Goal: Find specific page/section: Find specific page/section

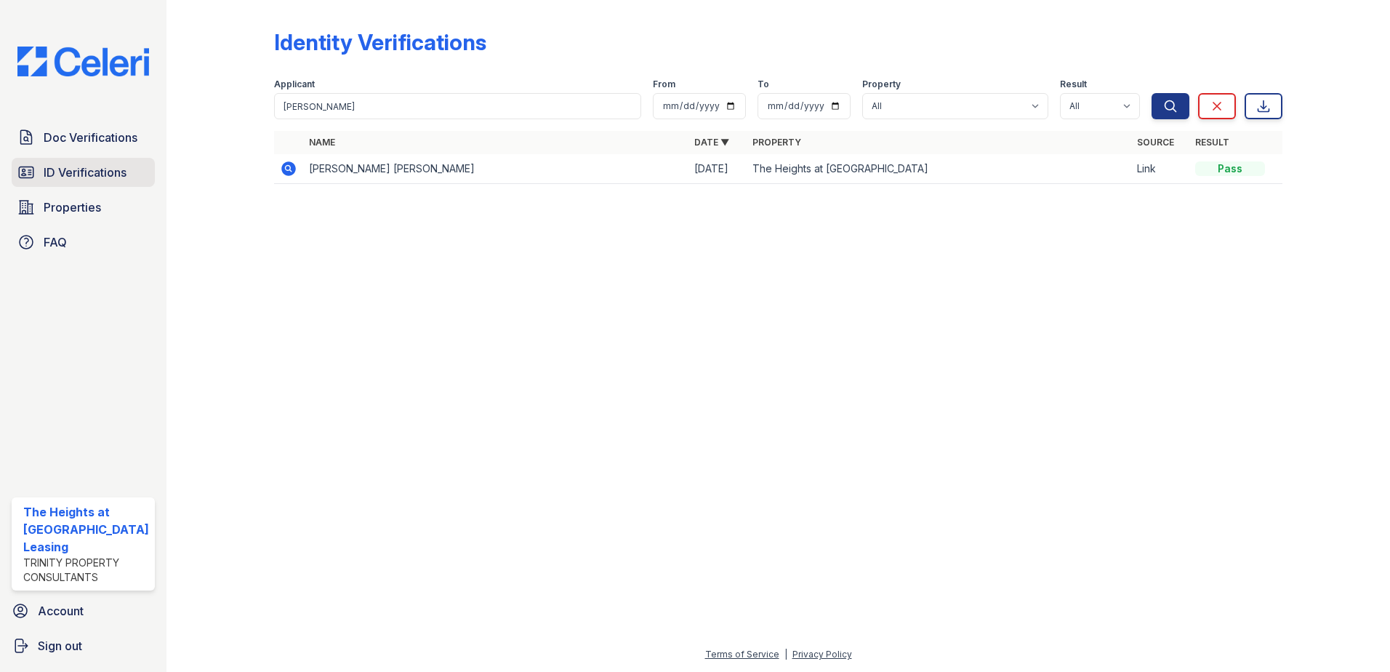
click at [94, 164] on span "ID Verifications" at bounding box center [85, 172] width 83 height 17
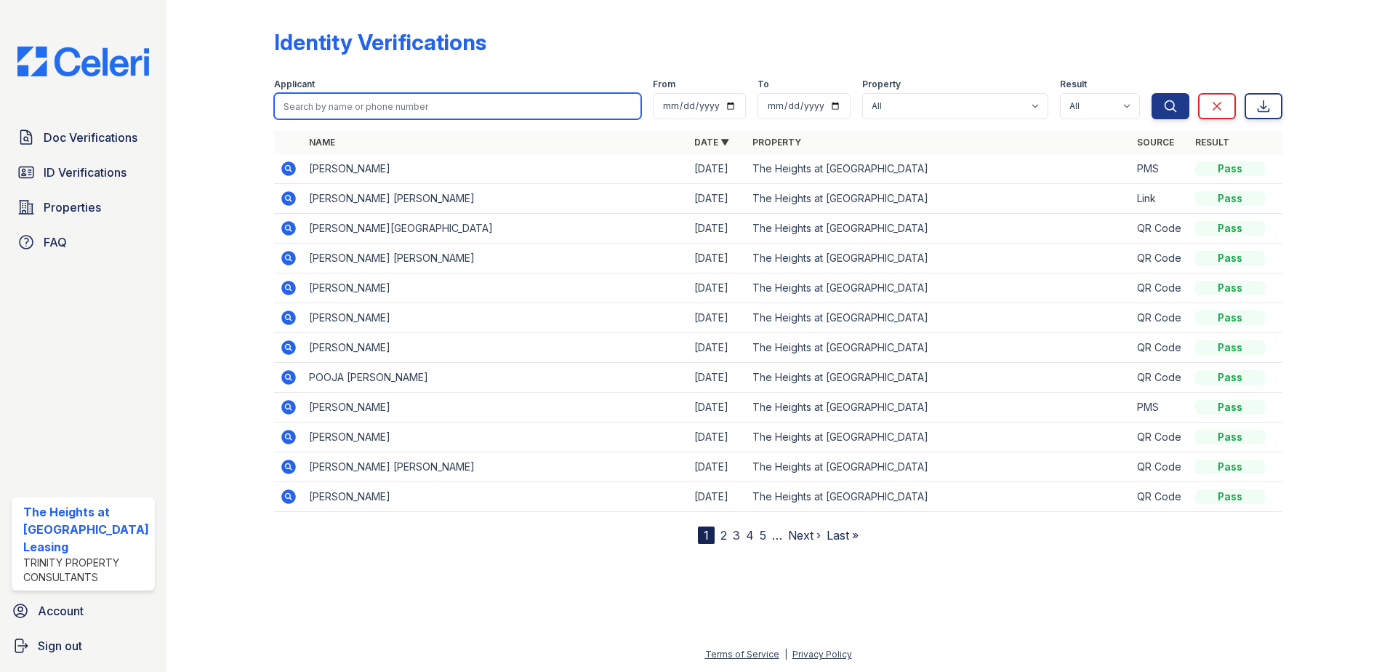
click at [457, 101] on input "search" at bounding box center [458, 106] width 368 height 26
type input "jen"
click at [1151, 93] on button "Search" at bounding box center [1170, 106] width 38 height 26
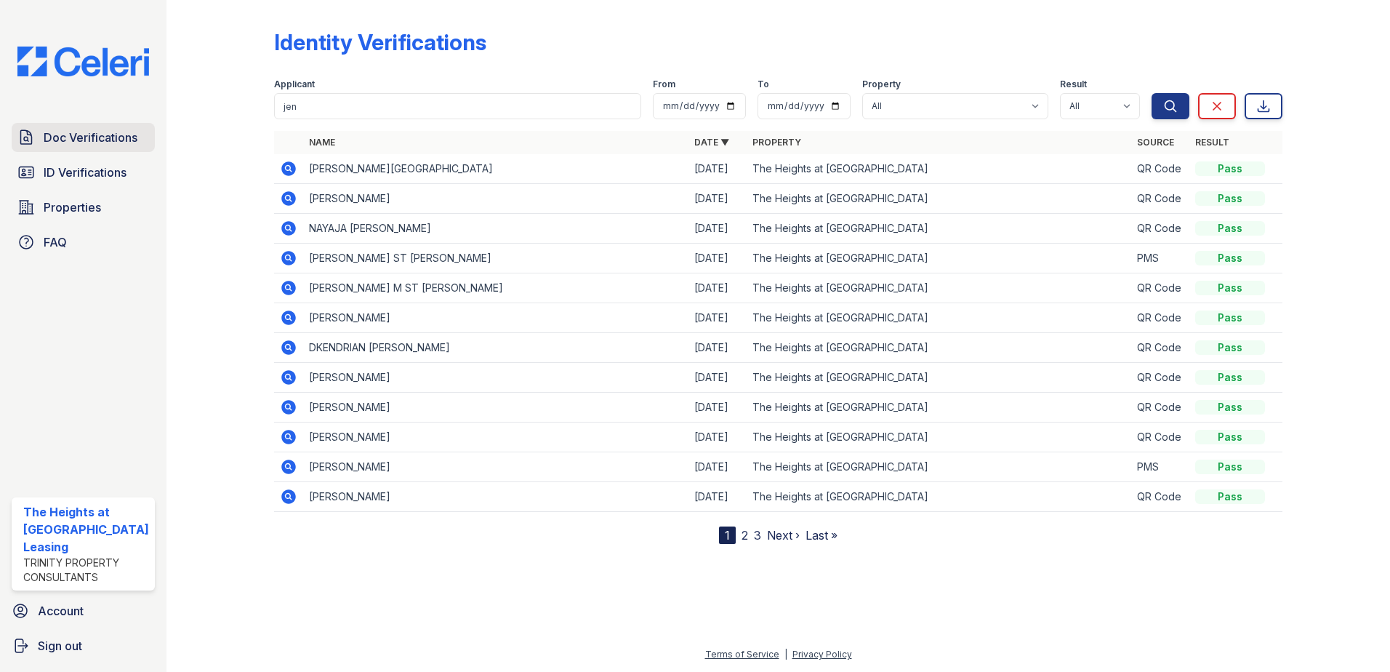
click at [64, 140] on span "Doc Verifications" at bounding box center [91, 137] width 94 height 17
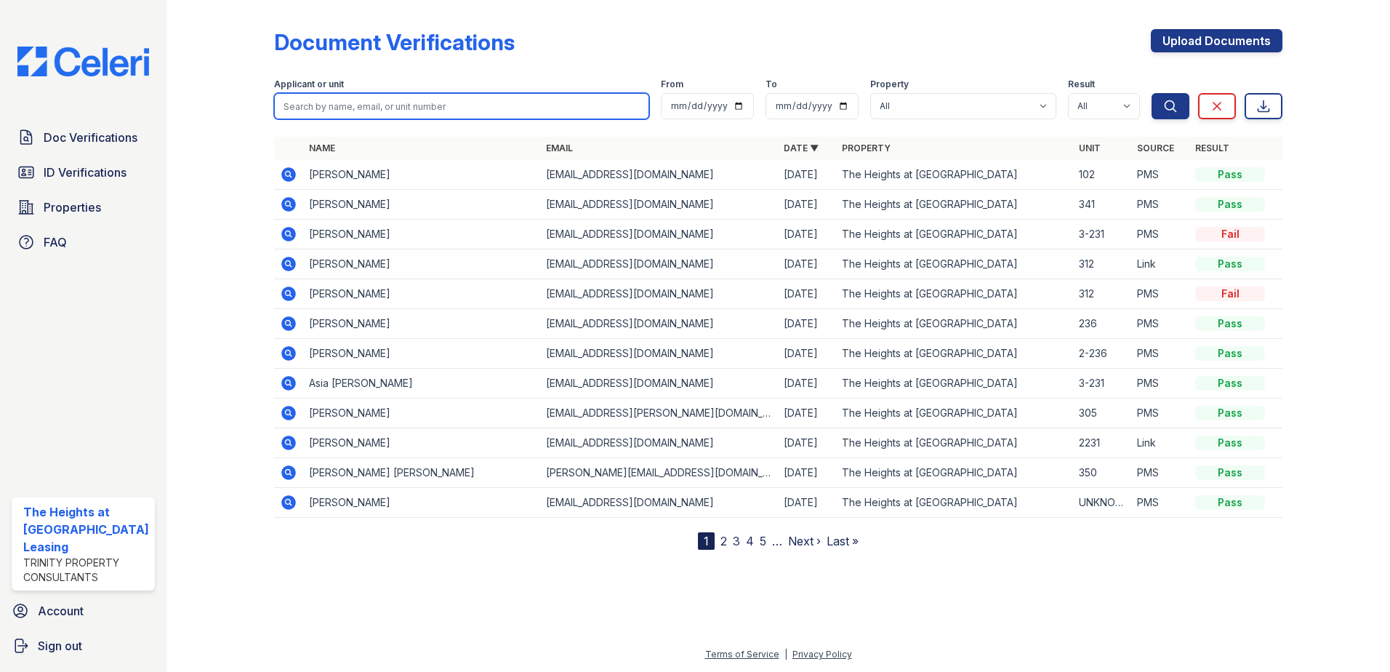
click at [325, 115] on input "search" at bounding box center [462, 106] width 376 height 26
type input "jen"
click at [1151, 93] on button "Search" at bounding box center [1170, 106] width 38 height 26
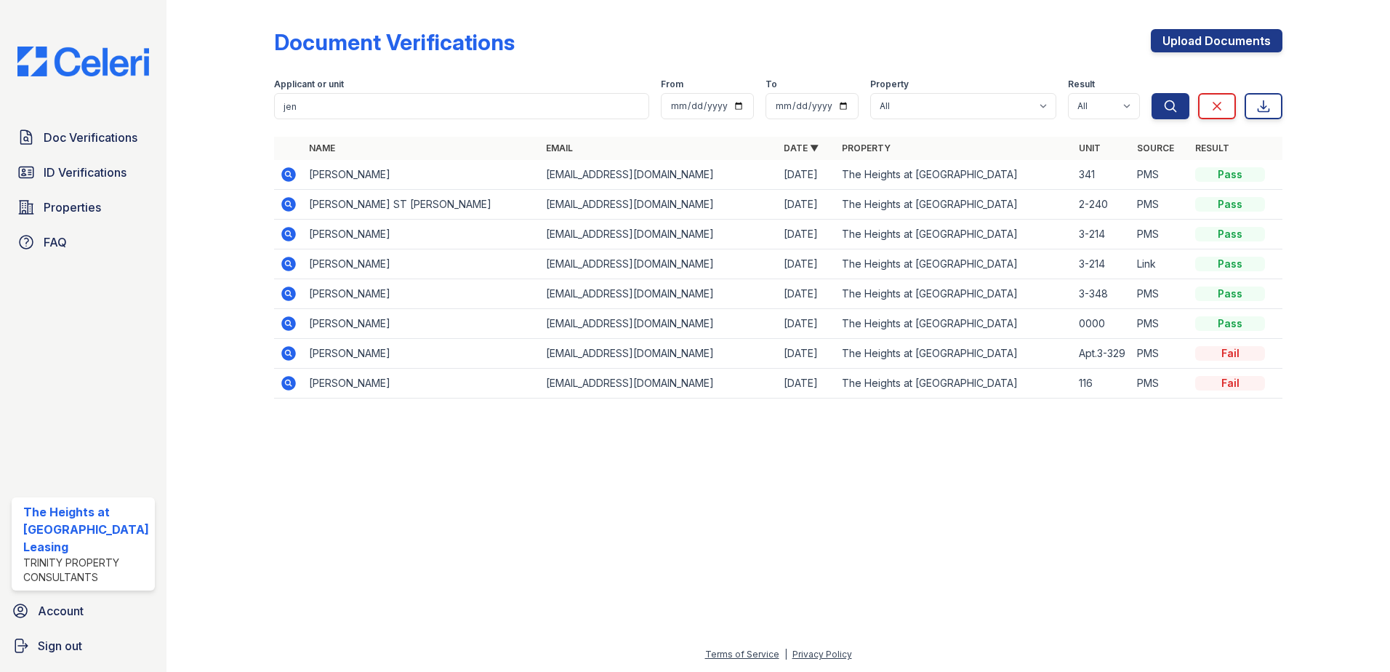
click at [284, 174] on icon at bounding box center [288, 174] width 17 height 17
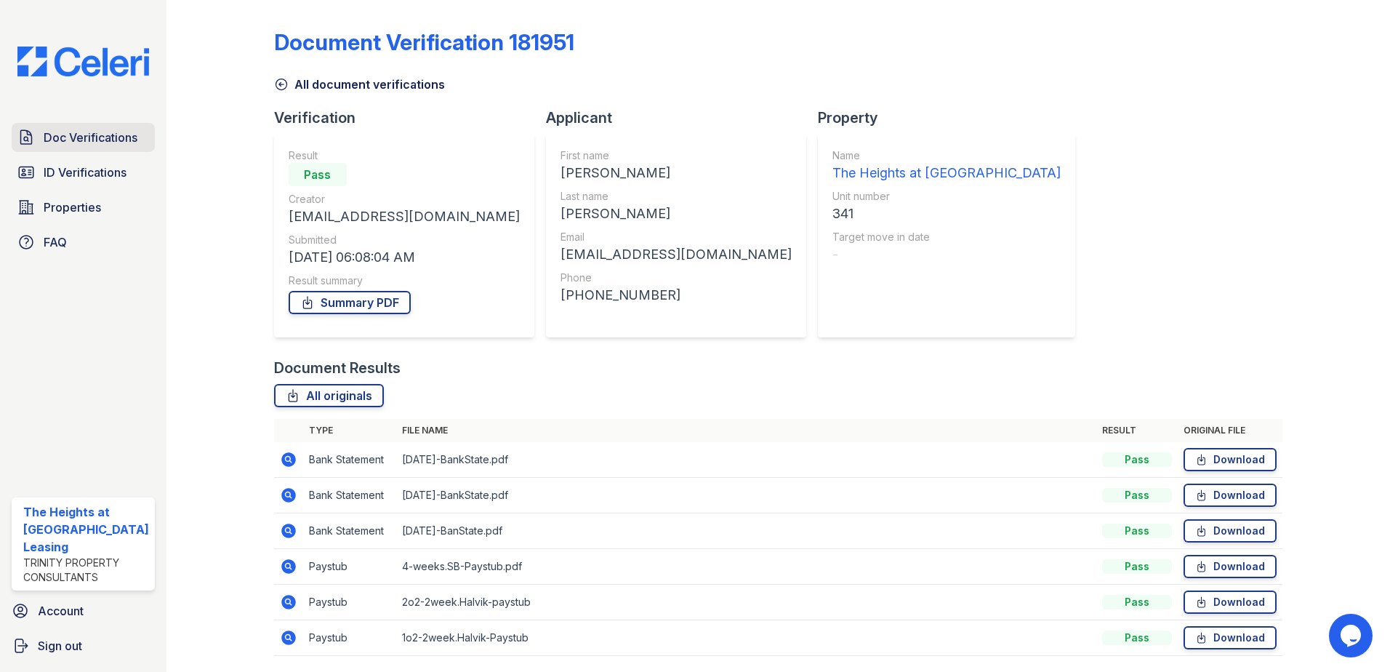
click at [89, 129] on span "Doc Verifications" at bounding box center [91, 137] width 94 height 17
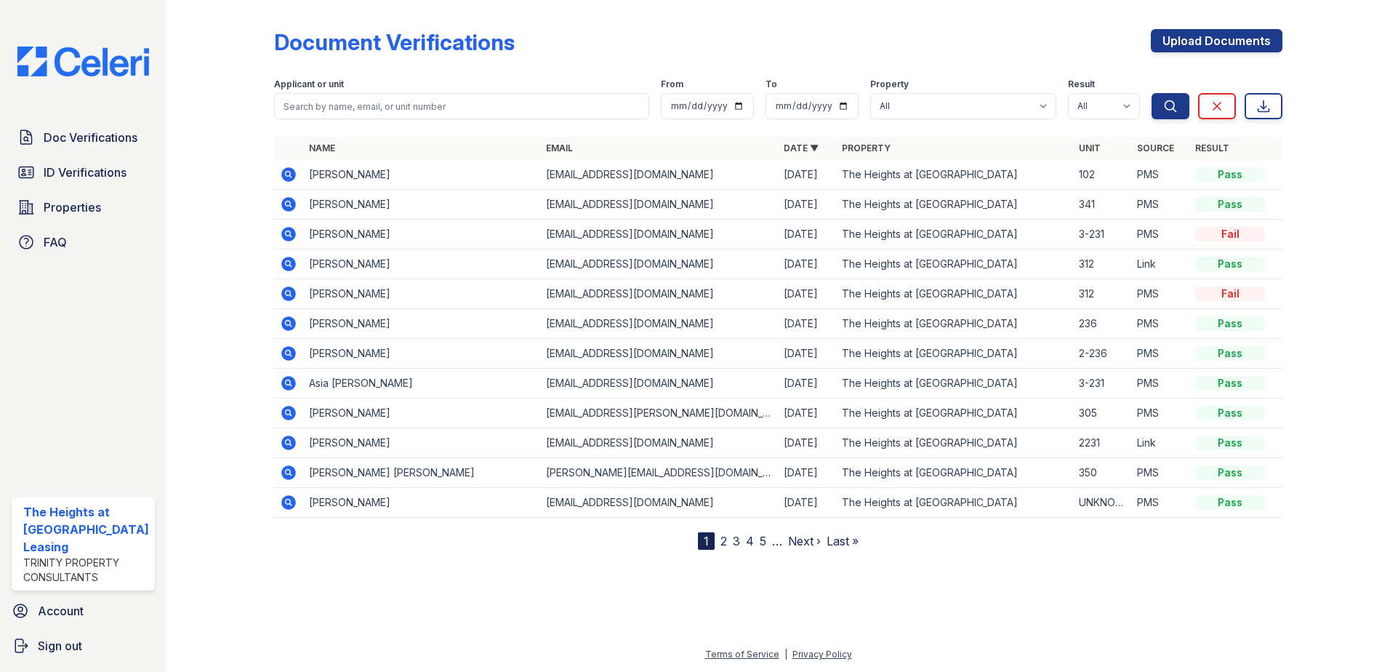
click at [286, 233] on icon at bounding box center [288, 233] width 4 height 4
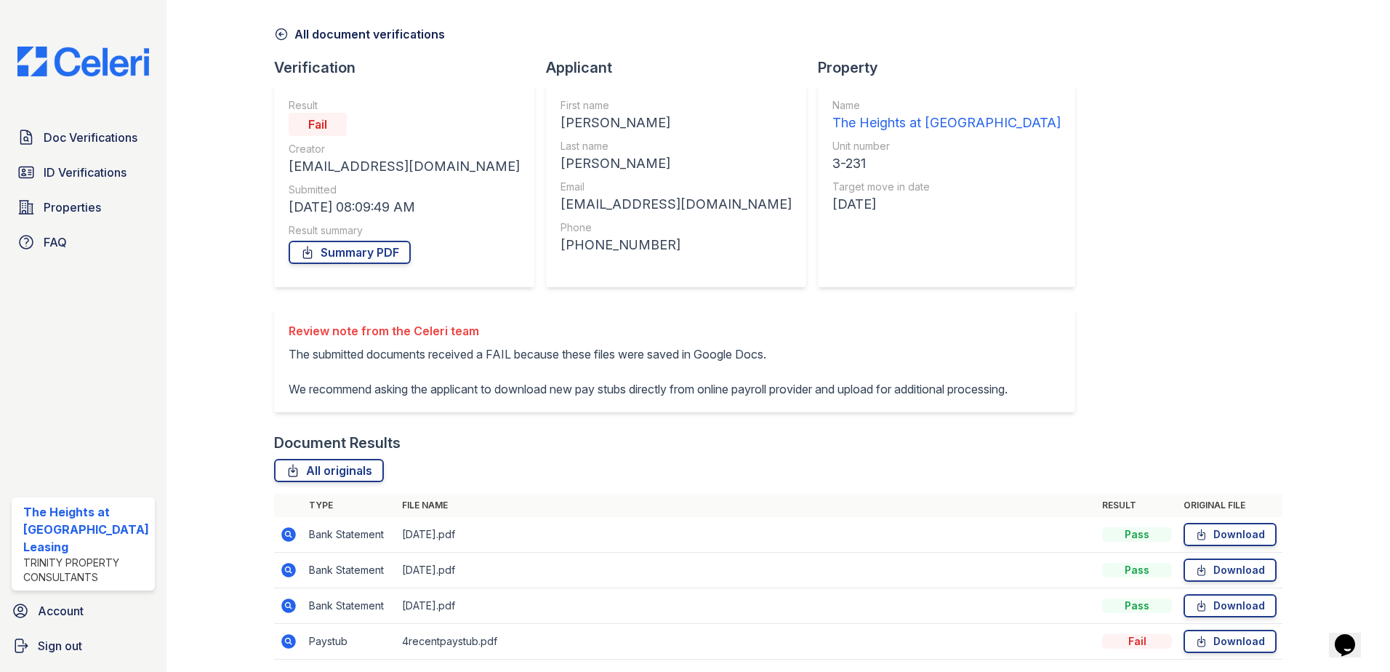
scroll to position [47, 0]
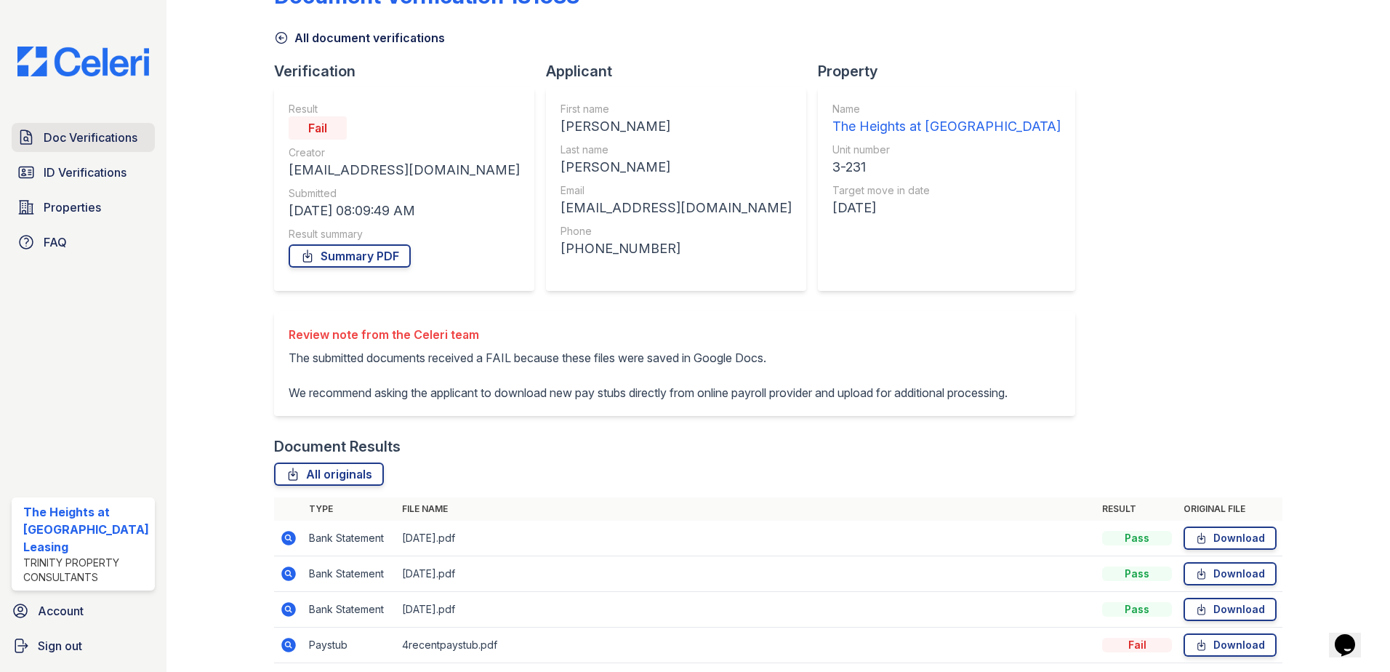
click at [84, 136] on span "Doc Verifications" at bounding box center [91, 137] width 94 height 17
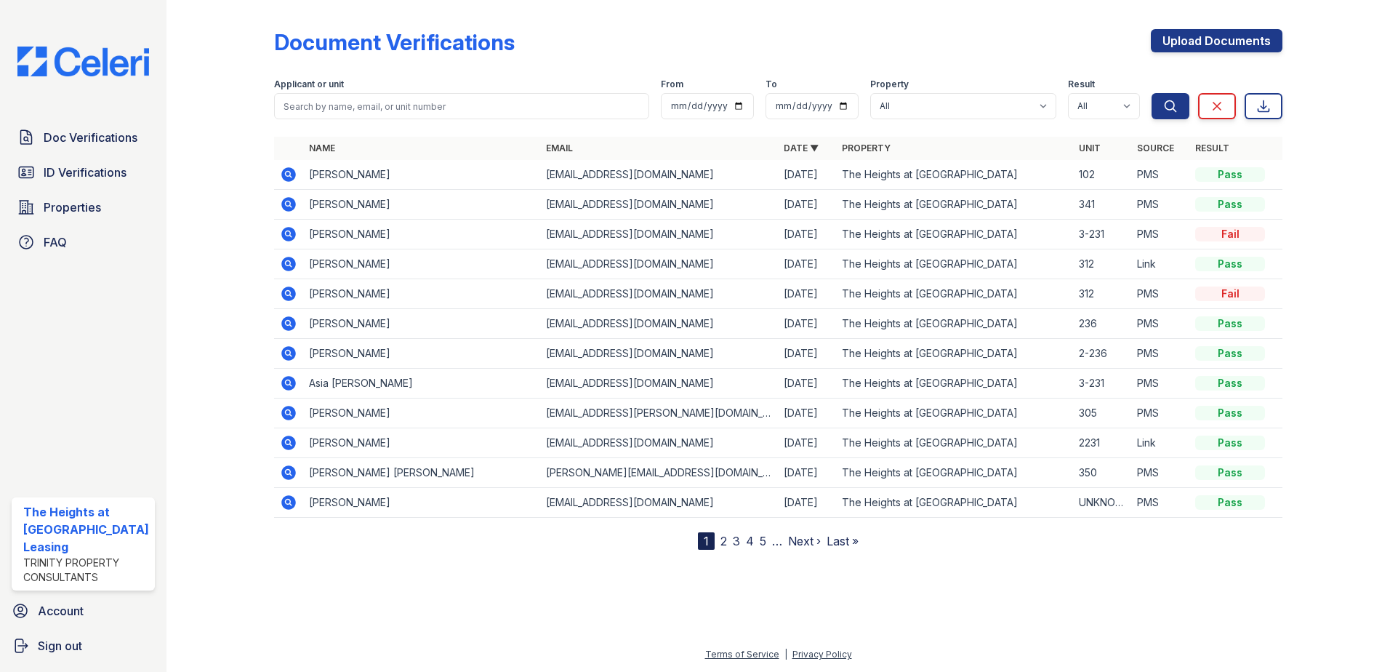
click at [291, 203] on icon at bounding box center [288, 204] width 15 height 15
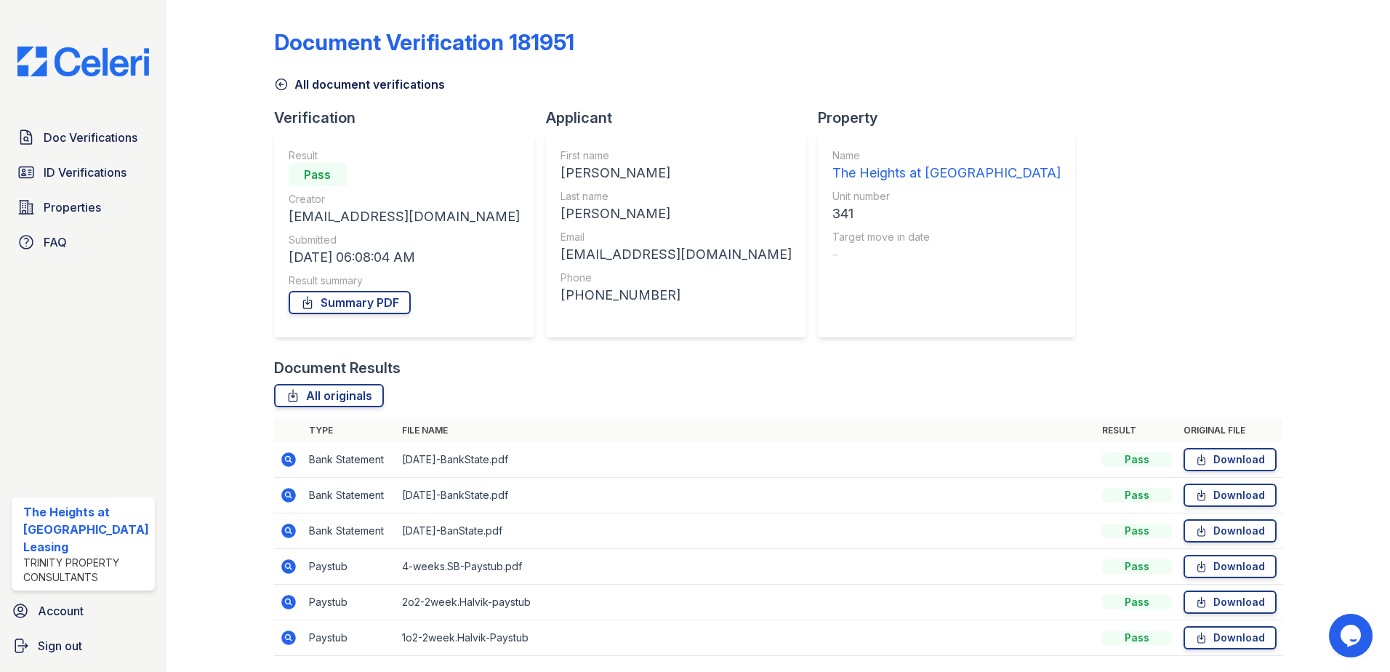
scroll to position [48, 0]
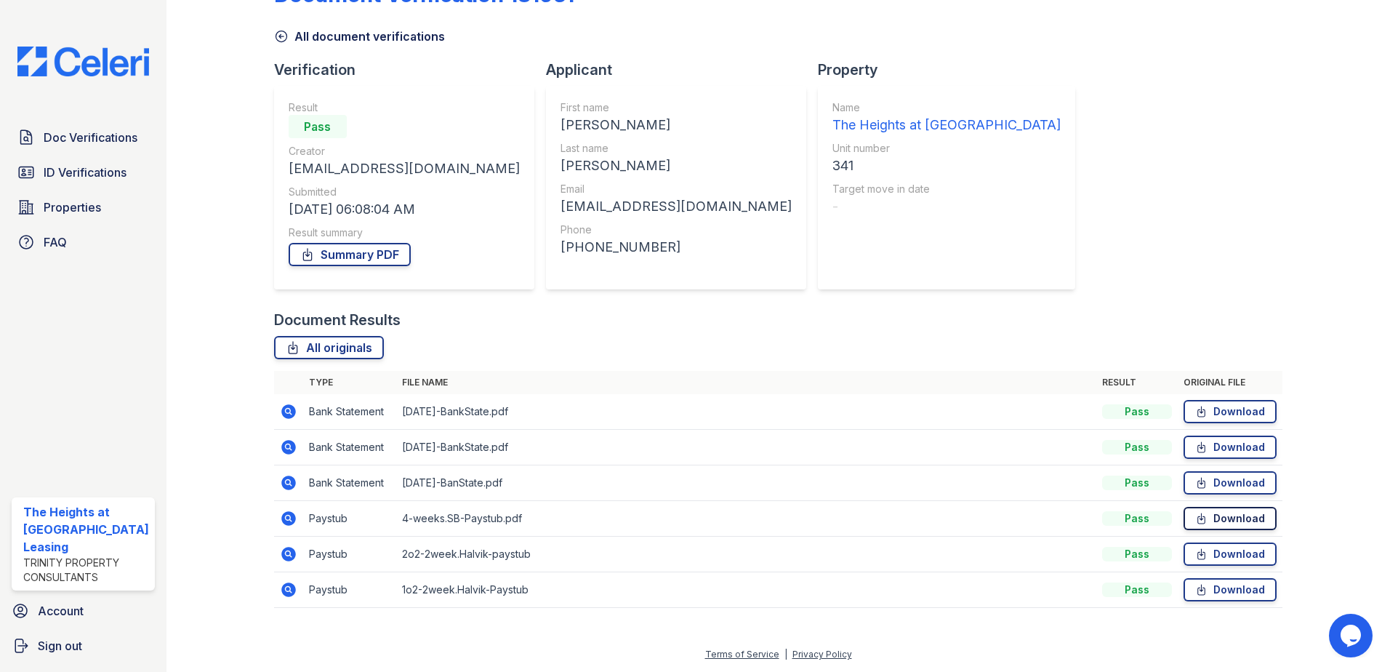
click at [1229, 515] on link "Download" at bounding box center [1229, 518] width 93 height 23
click at [1234, 547] on link "Download" at bounding box center [1229, 553] width 93 height 23
click at [1234, 592] on link "Download" at bounding box center [1229, 589] width 93 height 23
click at [89, 142] on span "Doc Verifications" at bounding box center [91, 137] width 94 height 17
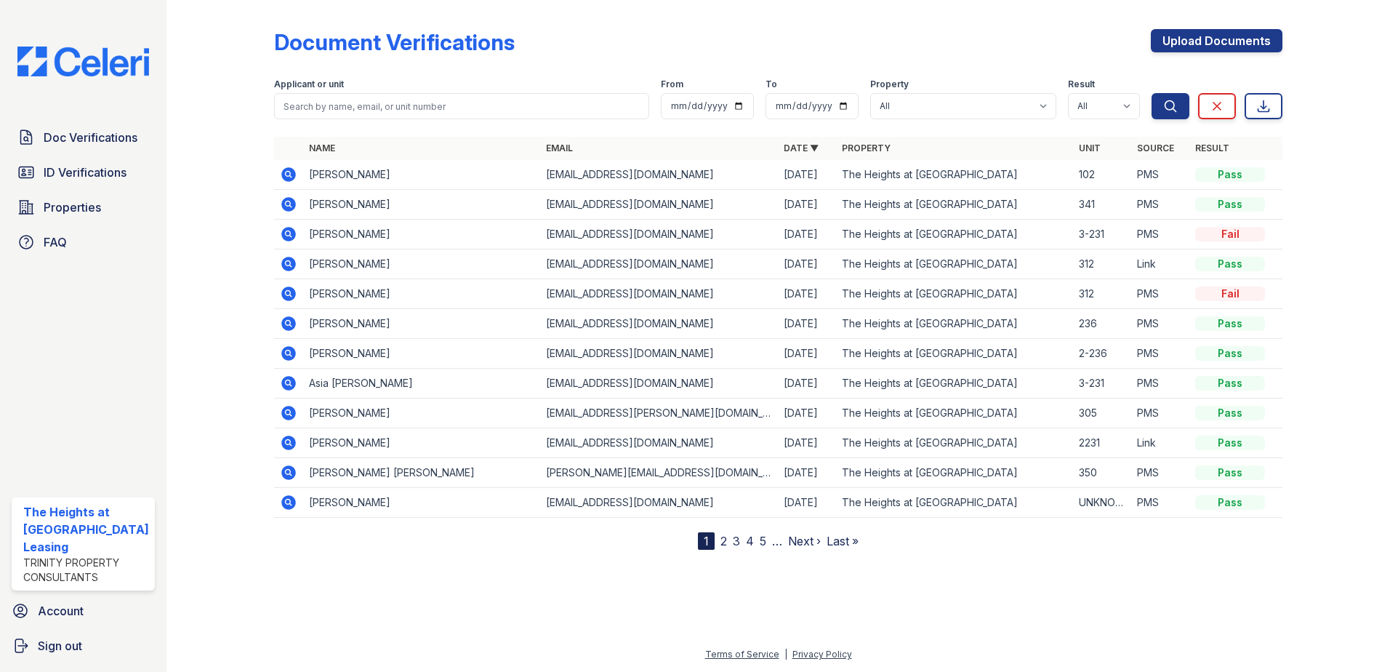
click at [721, 541] on link "2" at bounding box center [723, 541] width 7 height 15
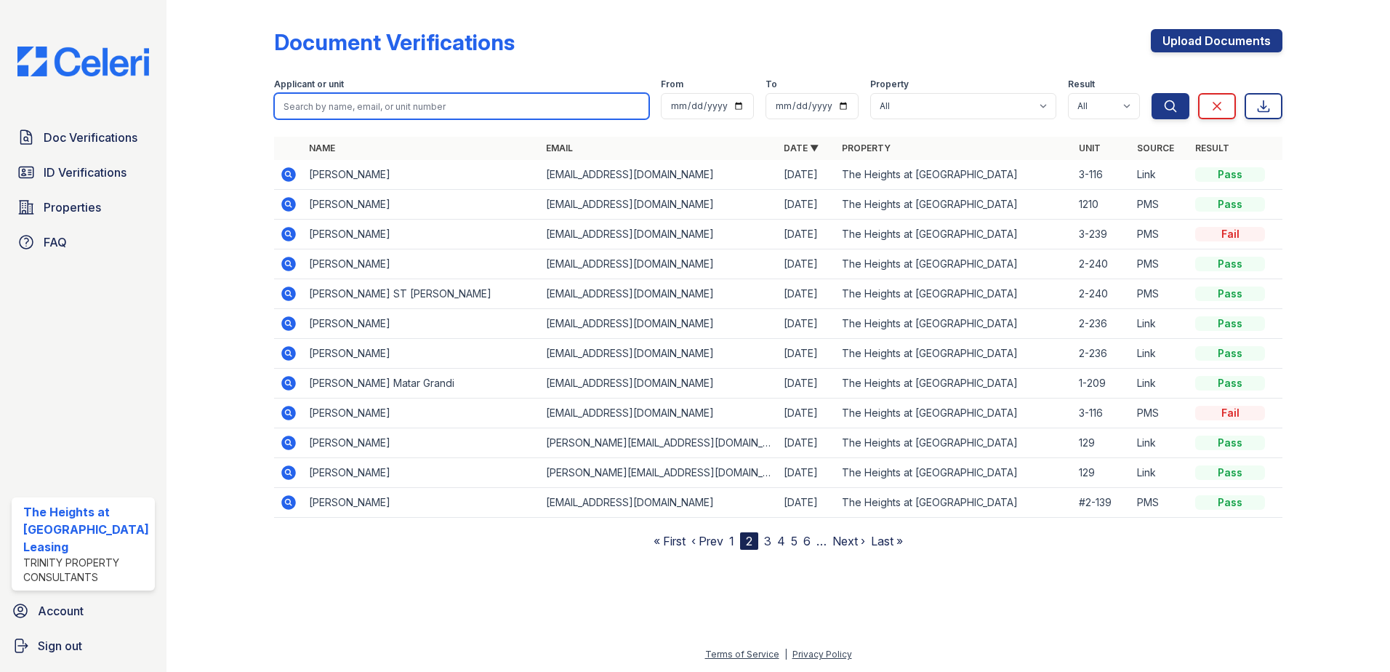
click at [434, 112] on input "search" at bounding box center [462, 106] width 376 height 26
type input "s"
type input "dale"
click at [1151, 93] on button "Search" at bounding box center [1170, 106] width 38 height 26
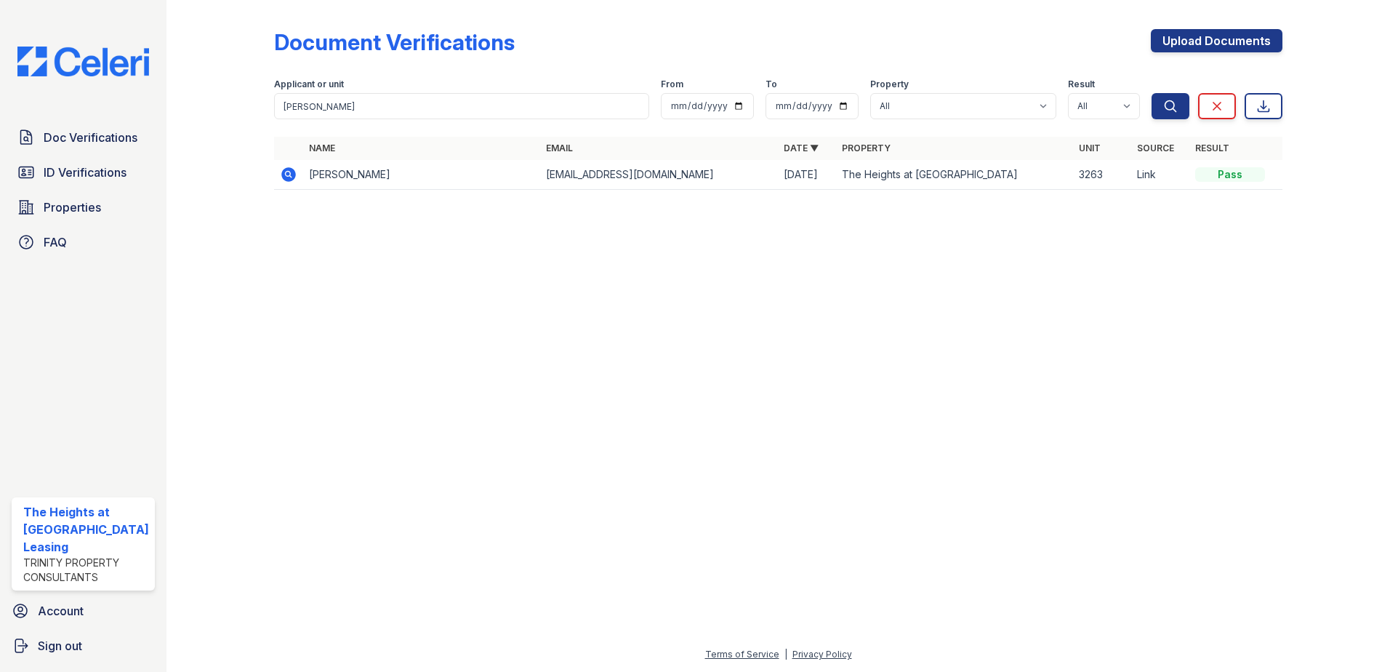
click at [281, 176] on icon at bounding box center [288, 174] width 15 height 15
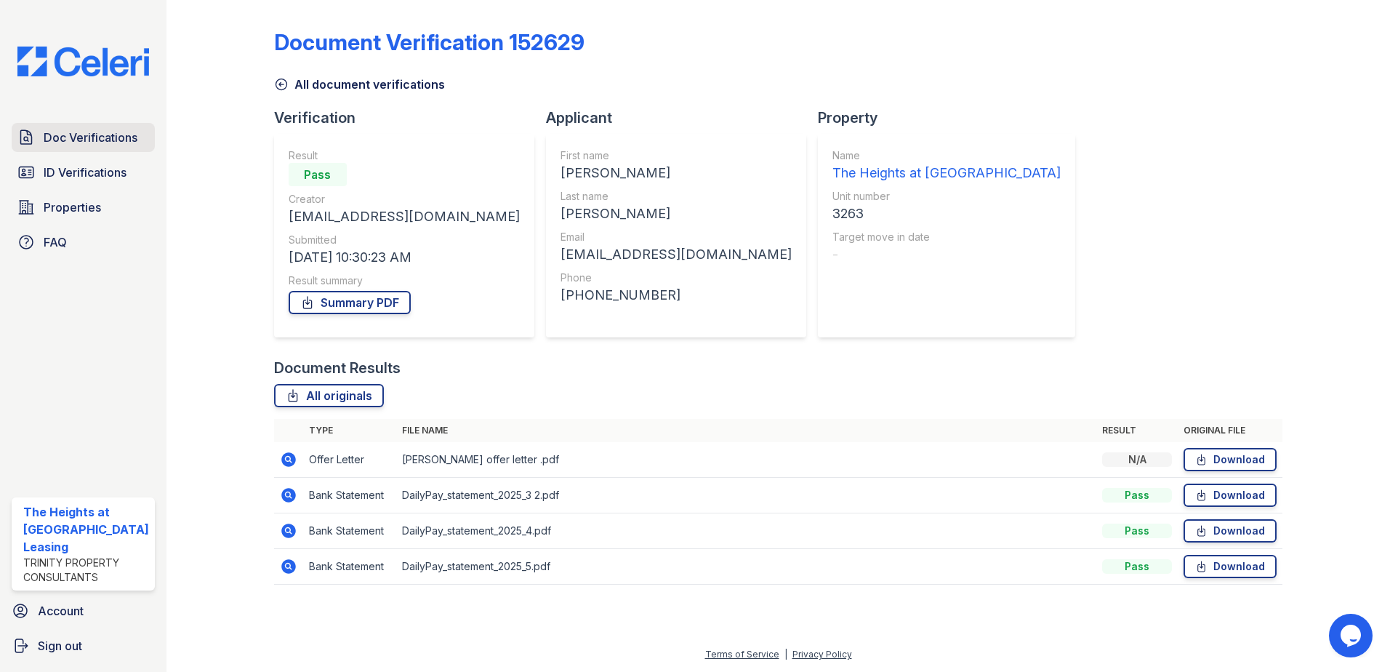
click at [84, 149] on link "Doc Verifications" at bounding box center [83, 137] width 143 height 29
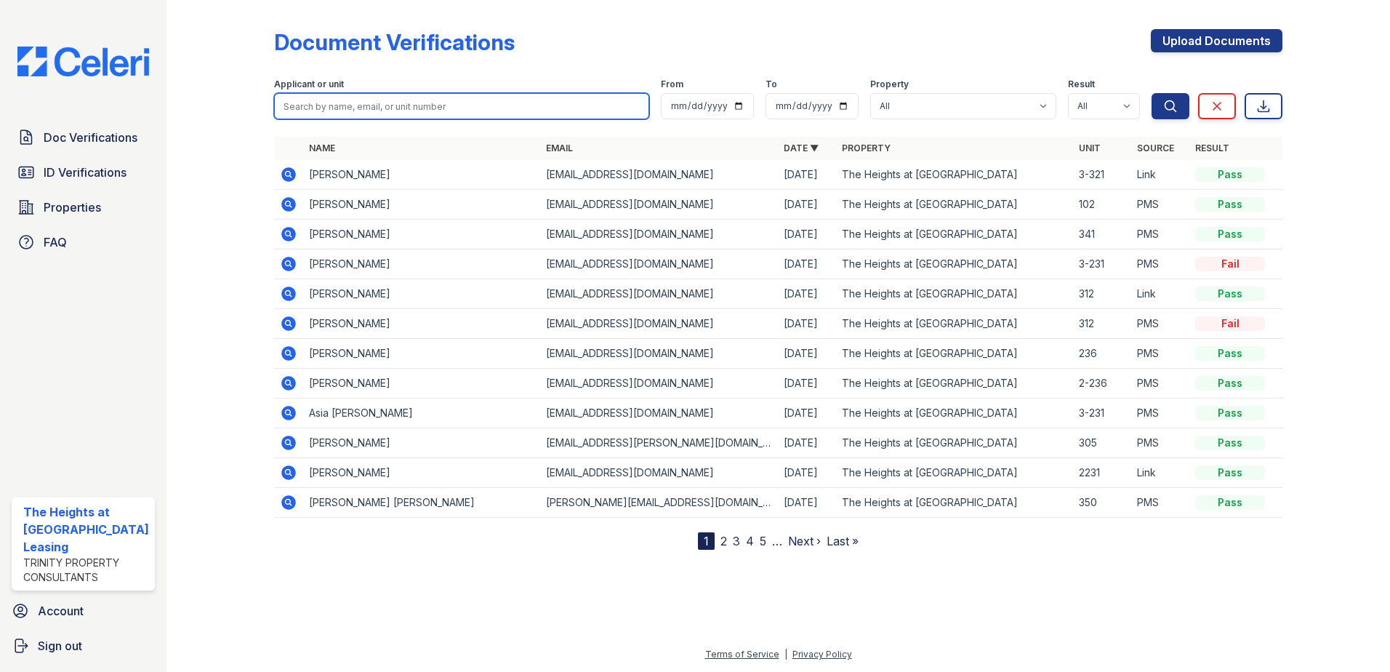
click at [342, 105] on input "search" at bounding box center [462, 106] width 376 height 26
paste input "Kamiel"
type input "Kamiel"
click at [1151, 93] on button "Search" at bounding box center [1170, 106] width 38 height 26
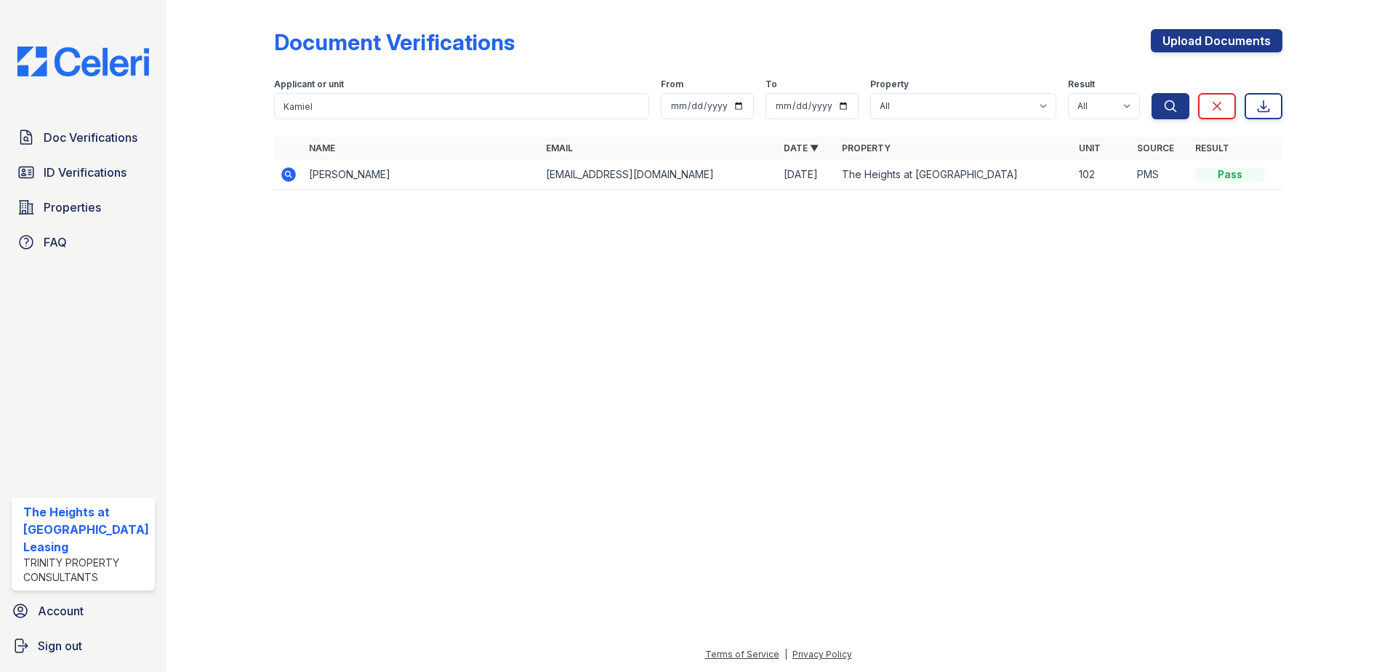
click at [289, 180] on icon at bounding box center [288, 174] width 15 height 15
